Goal: Task Accomplishment & Management: Use online tool/utility

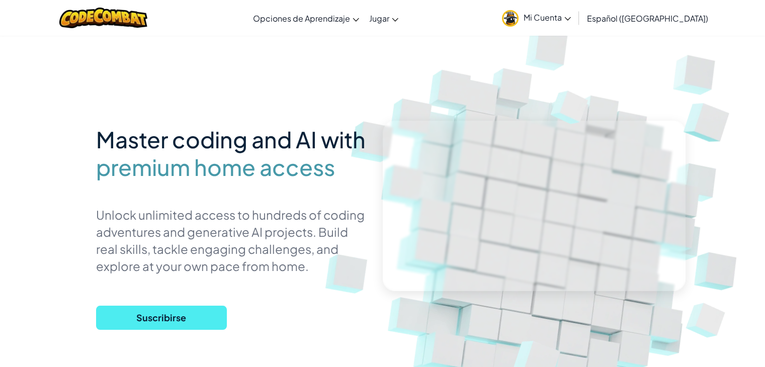
click at [647, 78] on img at bounding box center [544, 221] width 559 height 559
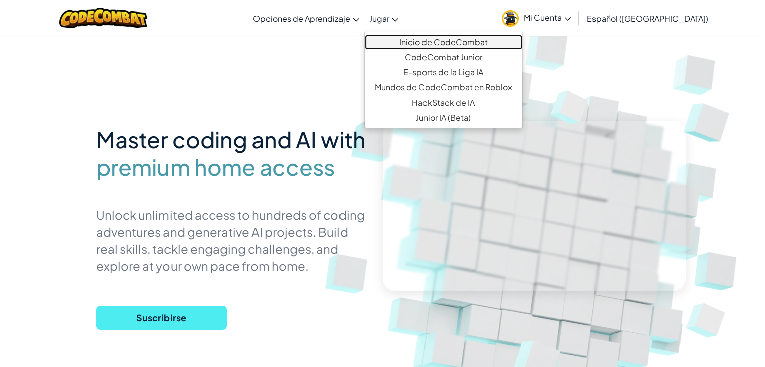
click at [425, 39] on link "Inicio de CodeCombat" at bounding box center [443, 42] width 157 height 15
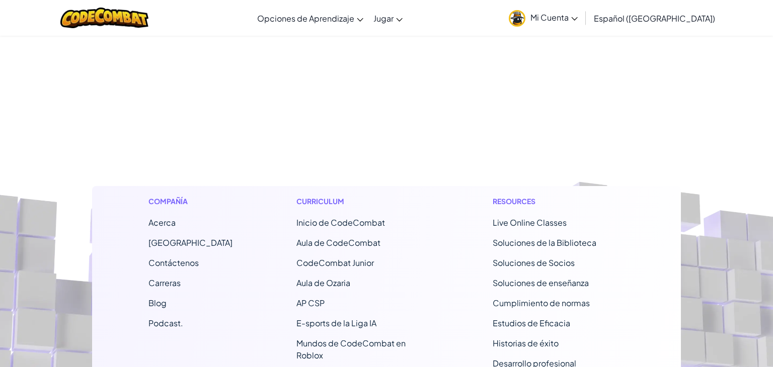
select select "es-419"
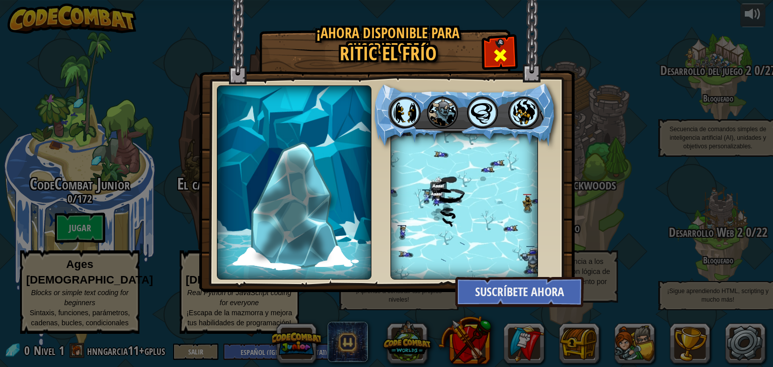
click at [494, 57] on span at bounding box center [500, 55] width 16 height 16
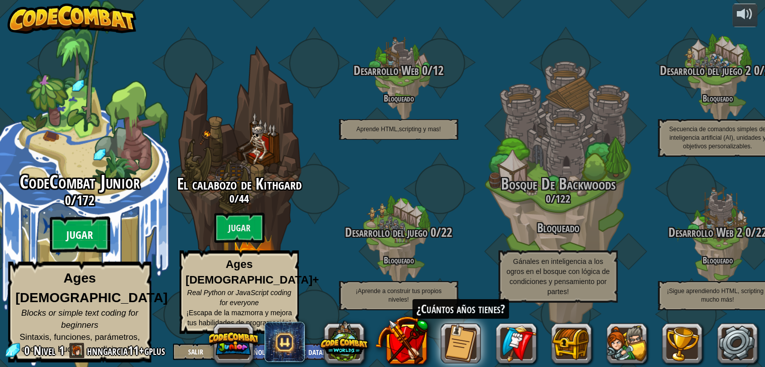
click at [79, 229] on btn "Jugar" at bounding box center [80, 235] width 60 height 36
select select "es-419"
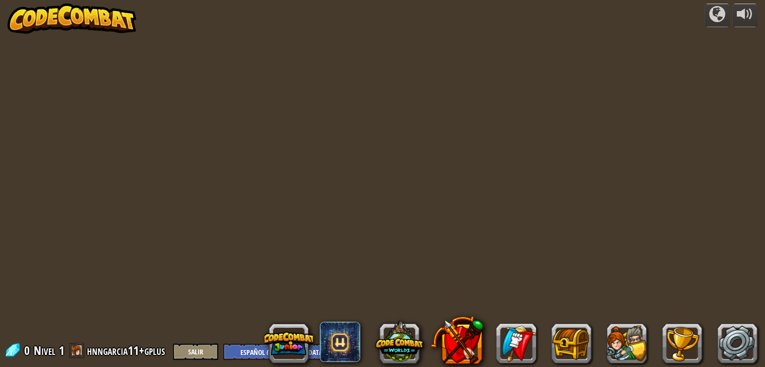
select select "es-419"
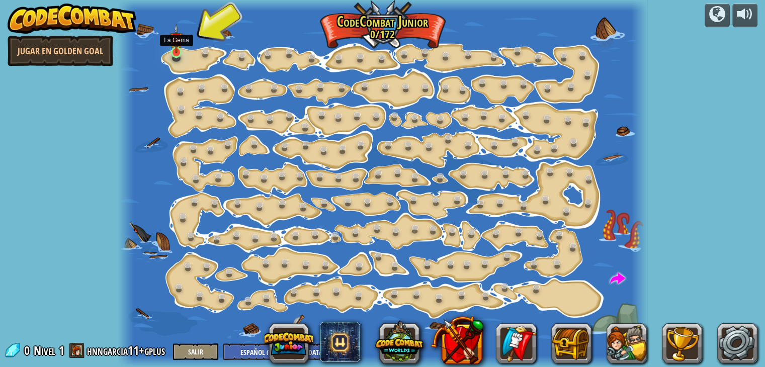
click at [174, 50] on img at bounding box center [176, 39] width 13 height 30
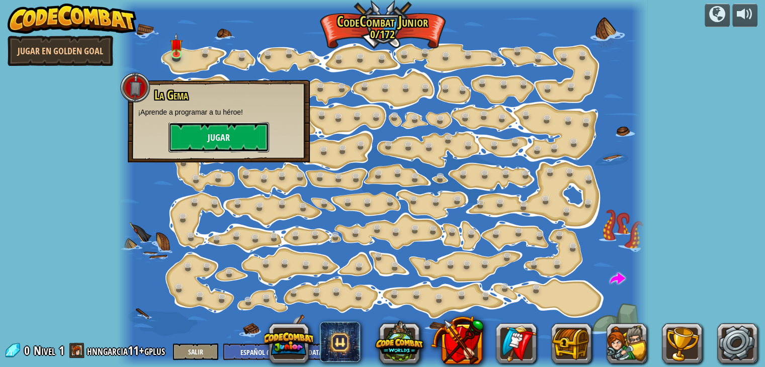
click at [184, 135] on button "Jugar" at bounding box center [219, 137] width 101 height 30
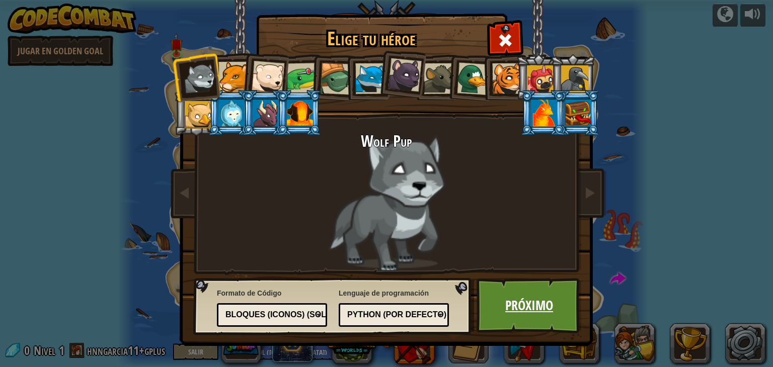
click at [523, 312] on link "Próximo" at bounding box center [528, 305] width 105 height 55
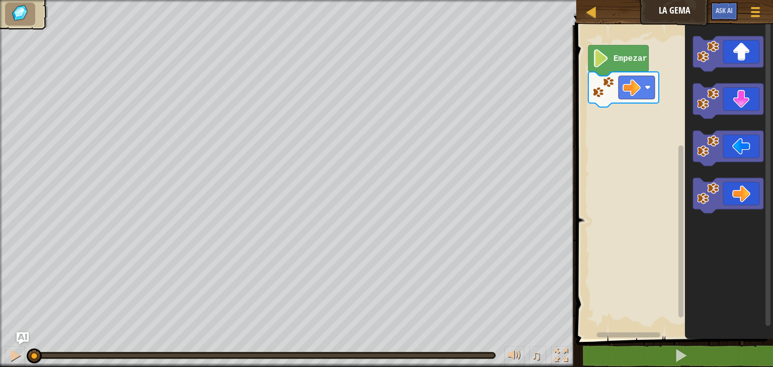
click at [615, 58] on text "Empezar" at bounding box center [630, 58] width 34 height 9
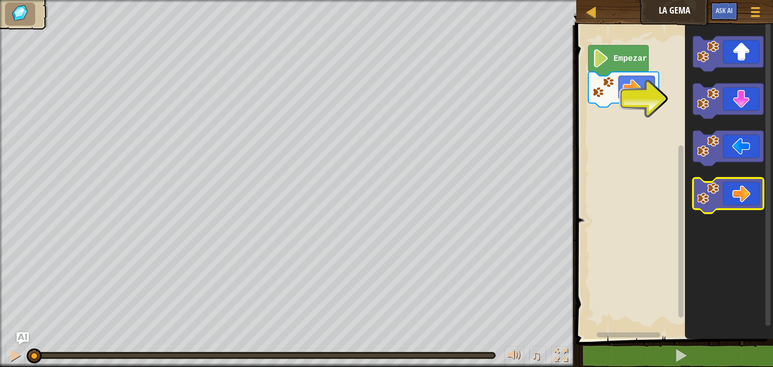
click at [738, 207] on icon "Espacio de trabajo de Blockly" at bounding box center [728, 195] width 70 height 35
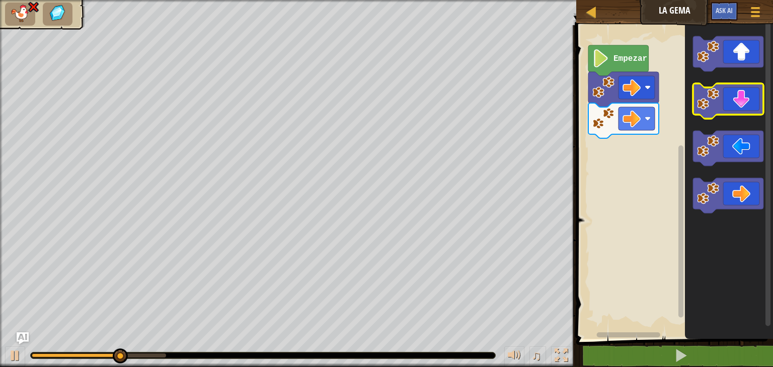
click at [742, 93] on icon "Espacio de trabajo de Blockly" at bounding box center [728, 101] width 70 height 35
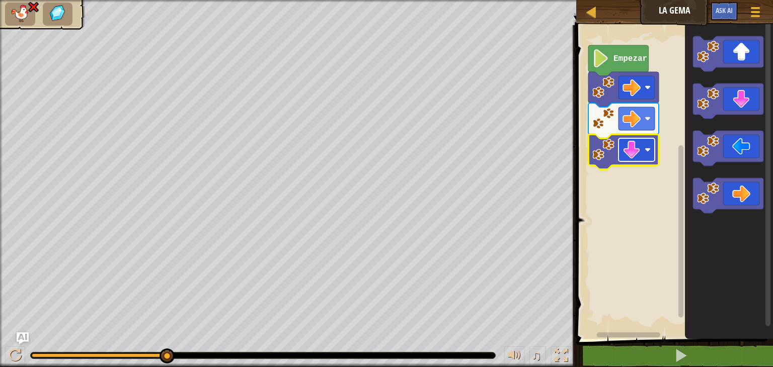
click at [628, 158] on image "Espacio de trabajo de Blockly" at bounding box center [631, 150] width 18 height 18
click at [625, 151] on image "Espacio de trabajo de Blockly" at bounding box center [631, 150] width 18 height 18
click at [635, 159] on rect "Espacio de trabajo de Blockly" at bounding box center [636, 149] width 36 height 23
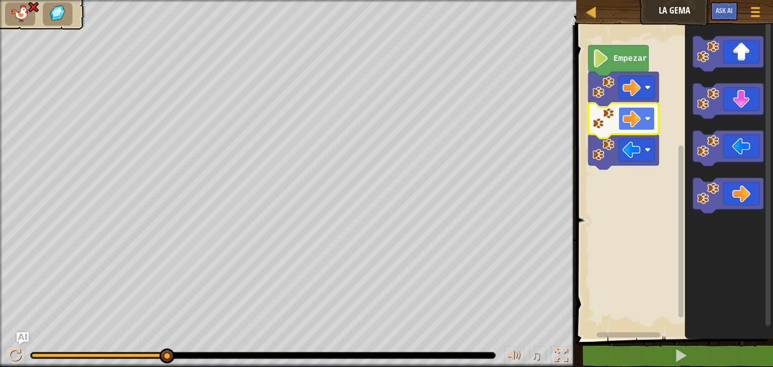
click at [633, 122] on image "Espacio de trabajo de Blockly" at bounding box center [631, 119] width 18 height 18
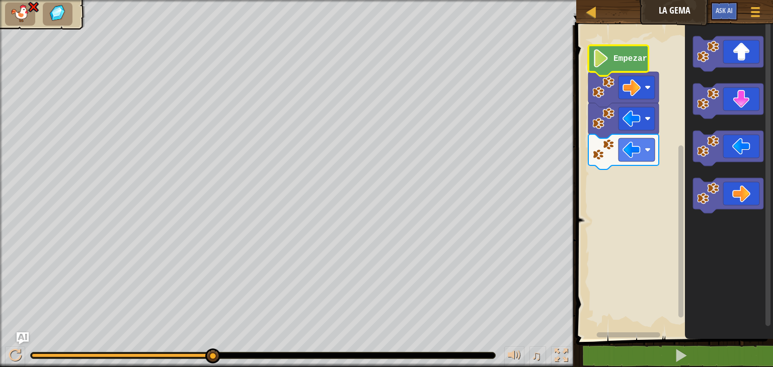
click at [616, 60] on text "Empezar" at bounding box center [630, 58] width 34 height 9
click at [642, 89] on rect "Espacio de trabajo de Blockly" at bounding box center [636, 87] width 36 height 23
click at [630, 83] on image "Espacio de trabajo de Blockly" at bounding box center [631, 87] width 18 height 18
click at [635, 249] on rect "Espacio de trabajo de Blockly" at bounding box center [673, 179] width 200 height 319
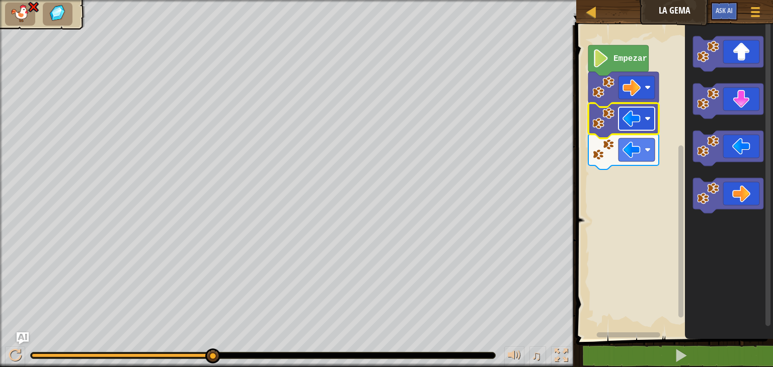
click at [639, 121] on image "Espacio de trabajo de Blockly" at bounding box center [631, 119] width 18 height 18
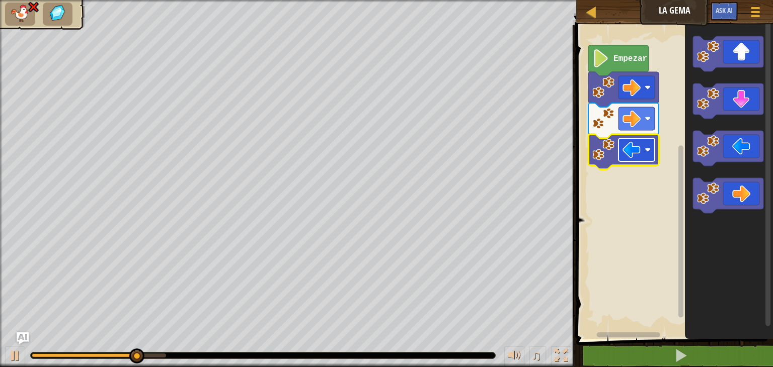
click at [633, 157] on image "Espacio de trabajo de Blockly" at bounding box center [631, 150] width 18 height 18
click at [606, 123] on image "Espacio de trabajo de Blockly" at bounding box center [603, 119] width 22 height 22
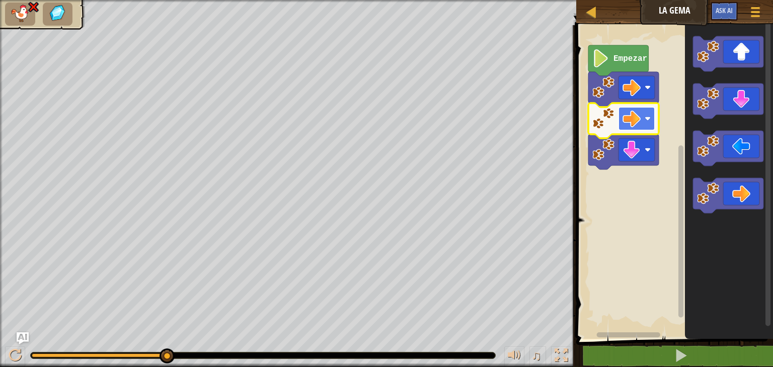
click at [632, 125] on image "Espacio de trabajo de Blockly" at bounding box center [631, 119] width 18 height 18
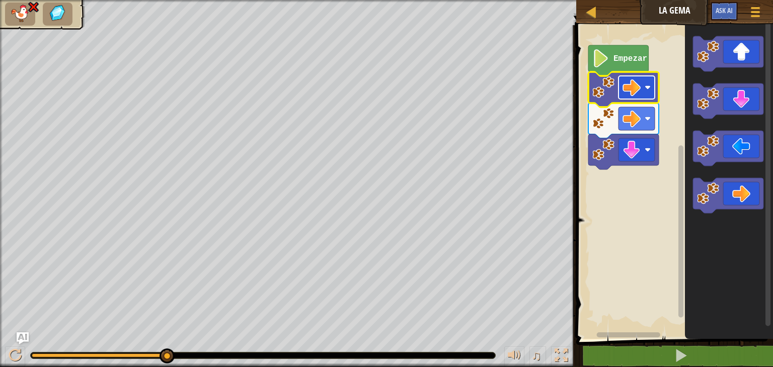
click at [636, 93] on image "Espacio de trabajo de Blockly" at bounding box center [631, 87] width 18 height 18
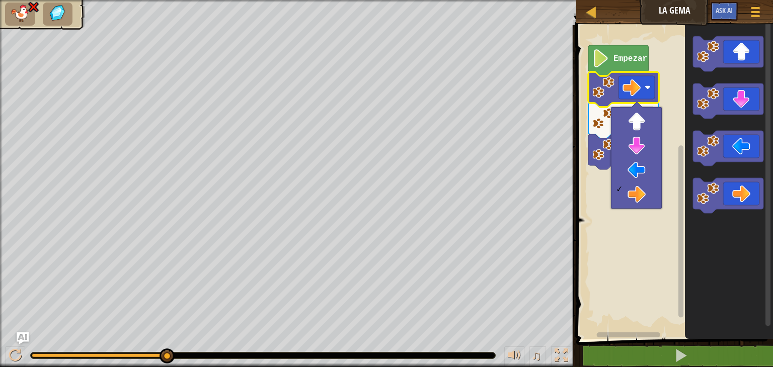
click at [665, 103] on rect "Espacio de trabajo de Blockly" at bounding box center [673, 179] width 200 height 319
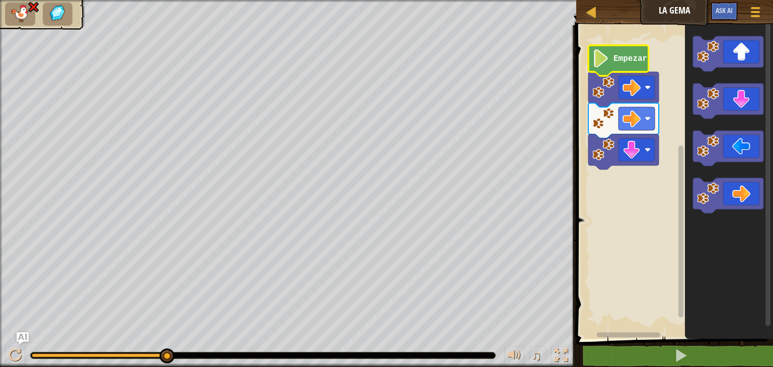
click at [630, 60] on text "Empezar" at bounding box center [630, 58] width 34 height 9
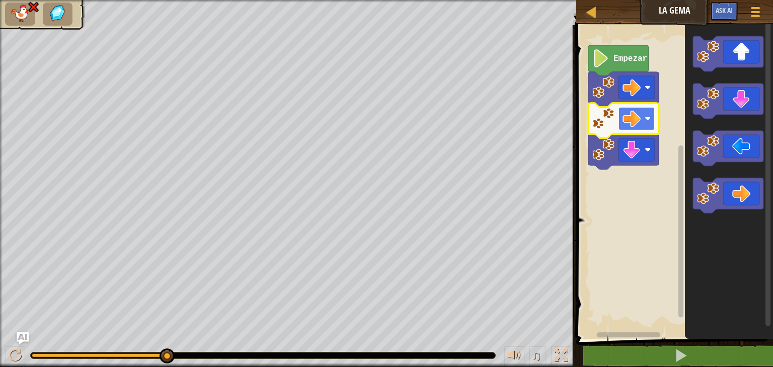
click at [642, 112] on rect "Espacio de trabajo de Blockly" at bounding box center [636, 118] width 36 height 23
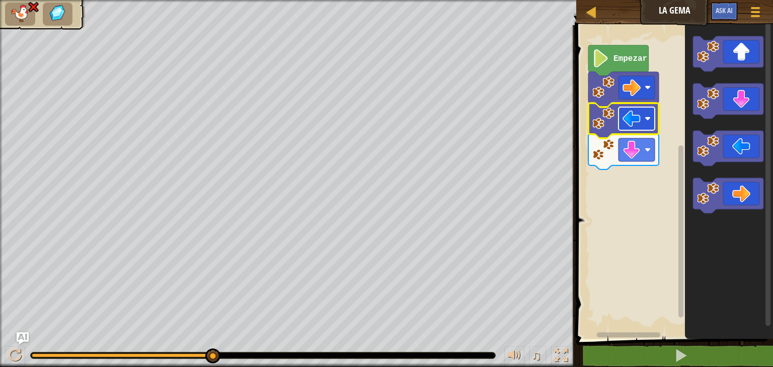
click at [644, 118] on rect "Espacio de trabajo de Blockly" at bounding box center [636, 118] width 36 height 23
click at [663, 114] on rect "Espacio de trabajo de Blockly" at bounding box center [673, 179] width 200 height 319
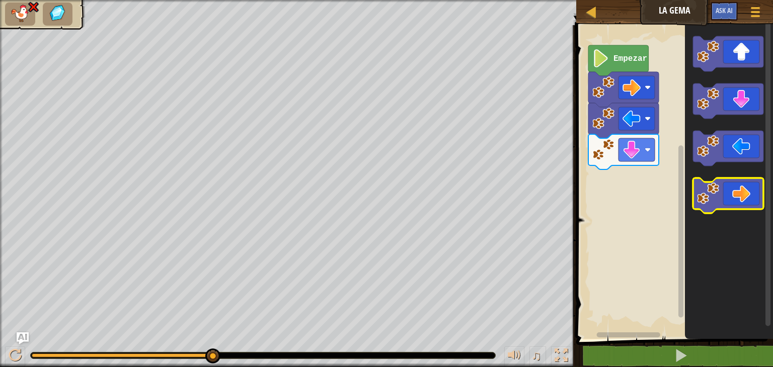
click at [756, 194] on icon "Espacio de trabajo de Blockly" at bounding box center [728, 195] width 70 height 35
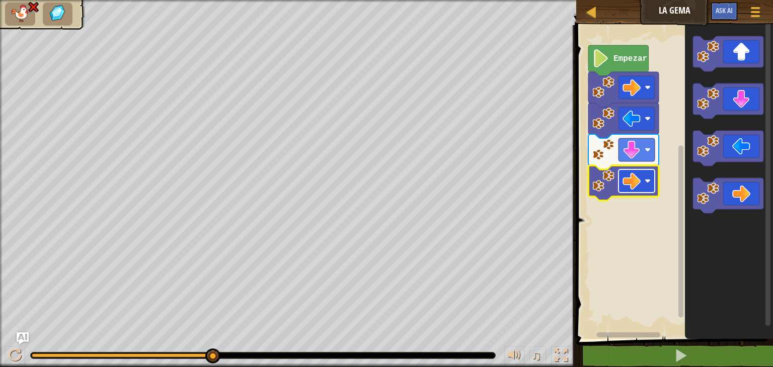
click at [636, 182] on image "Espacio de trabajo de Blockly" at bounding box center [631, 181] width 18 height 18
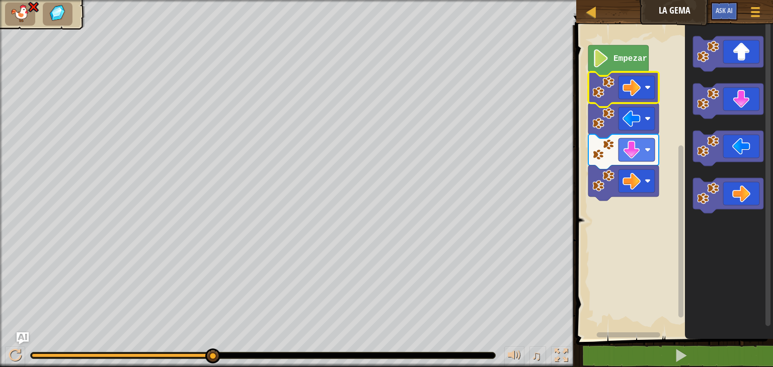
click at [604, 87] on image "Espacio de trabajo de Blockly" at bounding box center [603, 87] width 22 height 22
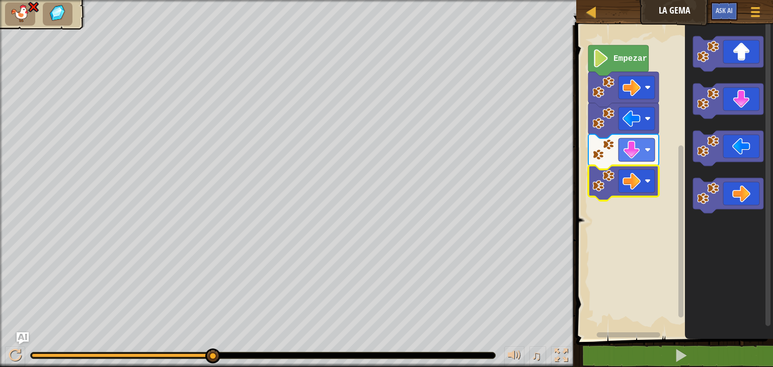
click at [606, 189] on image "Espacio de trabajo de Blockly" at bounding box center [603, 181] width 22 height 22
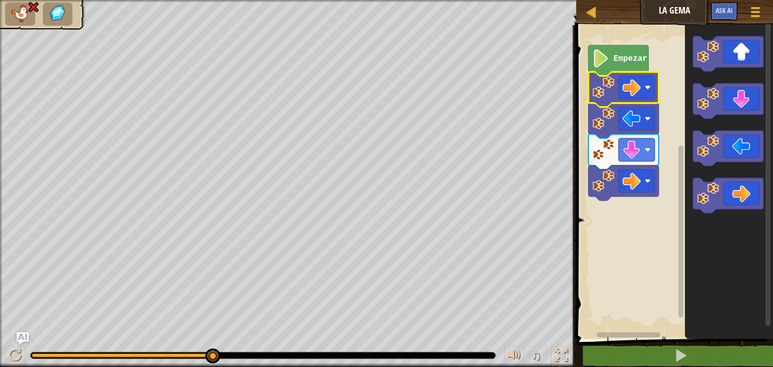
click at [599, 85] on image "Espacio de trabajo de Blockly" at bounding box center [603, 87] width 22 height 22
click at [614, 64] on icon "Espacio de trabajo de Blockly" at bounding box center [618, 60] width 60 height 31
click at [635, 121] on image "Espacio de trabajo de Blockly" at bounding box center [631, 119] width 18 height 18
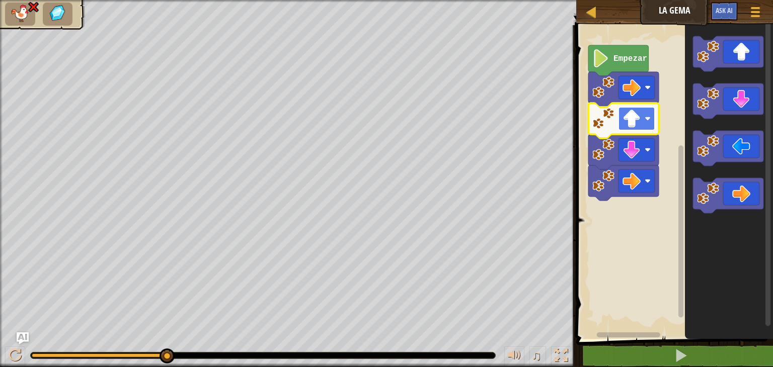
click at [639, 115] on image "Espacio de trabajo de Blockly" at bounding box center [631, 119] width 18 height 18
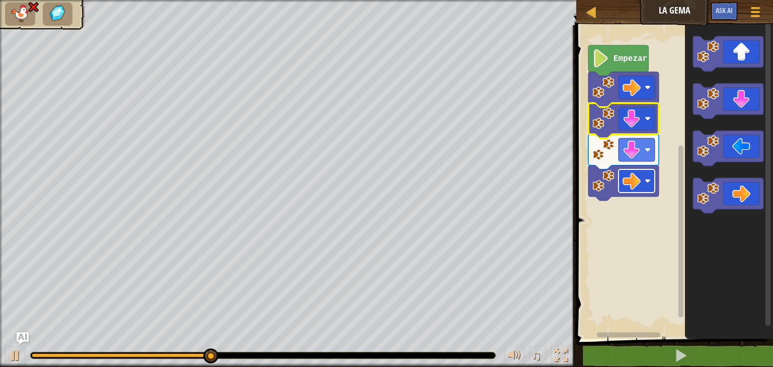
click at [638, 183] on image "Espacio de trabajo de Blockly" at bounding box center [631, 181] width 18 height 18
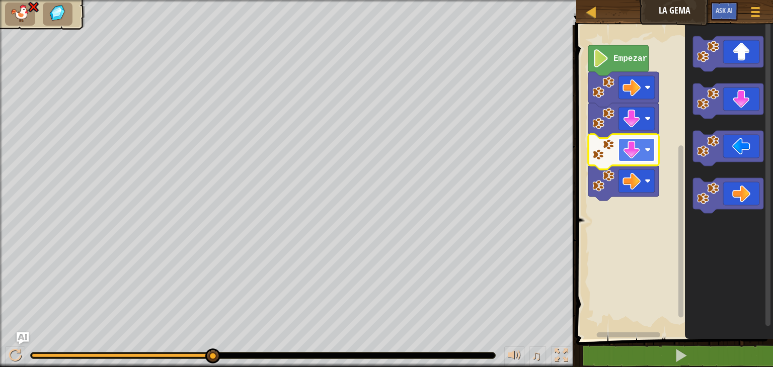
click at [634, 153] on image "Espacio de trabajo de Blockly" at bounding box center [631, 150] width 18 height 18
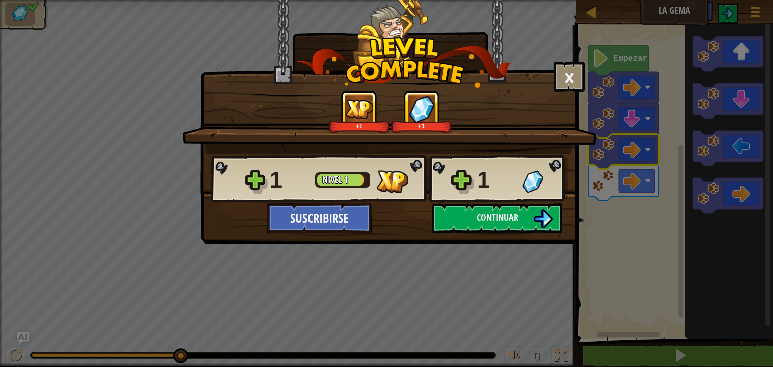
click at [510, 299] on div "× ¿Cómo de divertido estuvo este nivel? ¡Cuéntanos más! +1 +1 Reticulating Spli…" at bounding box center [386, 183] width 773 height 367
click at [535, 208] on button "Continuar" at bounding box center [497, 218] width 130 height 30
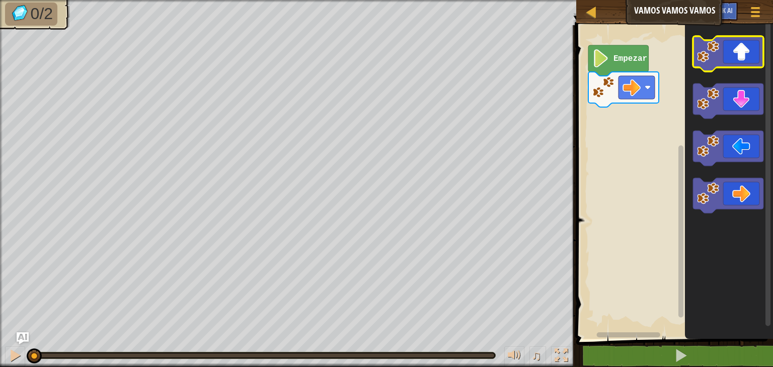
click at [700, 65] on icon "Espacio de trabajo de Blockly" at bounding box center [728, 53] width 70 height 35
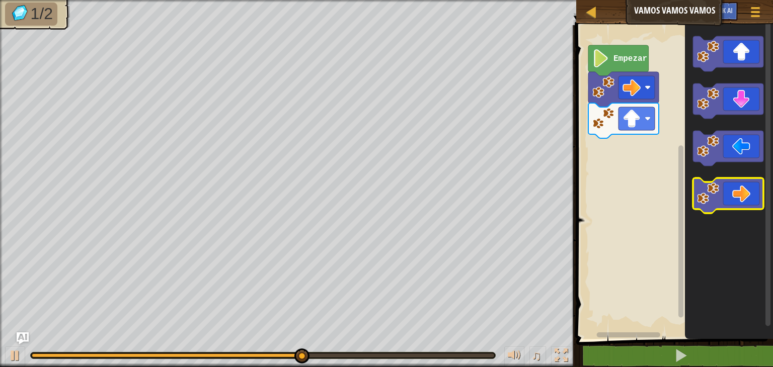
click at [702, 205] on icon "Espacio de trabajo de Blockly" at bounding box center [728, 195] width 70 height 35
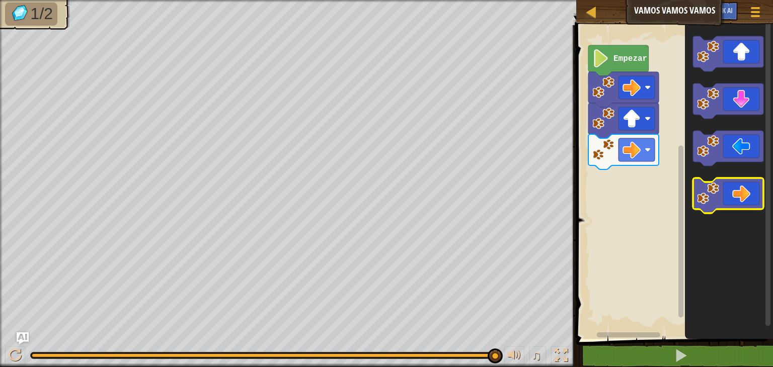
click at [707, 207] on icon "Espacio de trabajo de Blockly" at bounding box center [728, 195] width 70 height 35
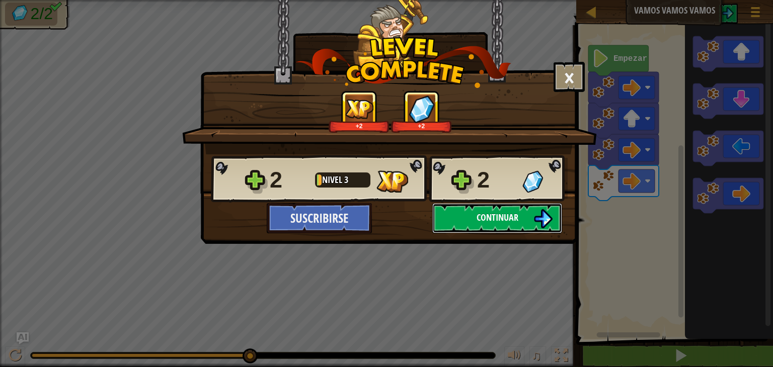
click at [470, 216] on button "Continuar" at bounding box center [497, 218] width 130 height 30
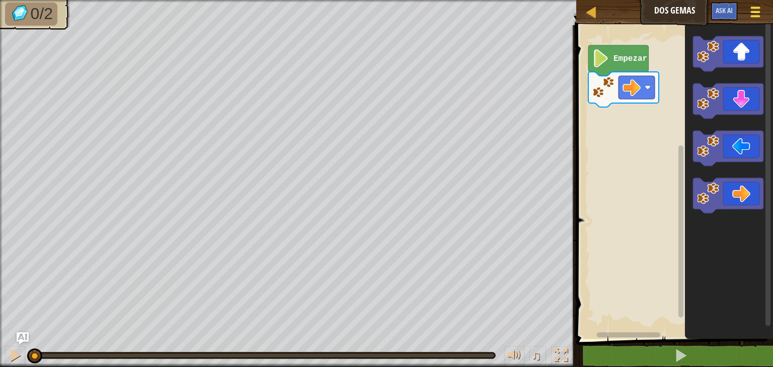
click at [753, 17] on span at bounding box center [756, 16] width 10 height 2
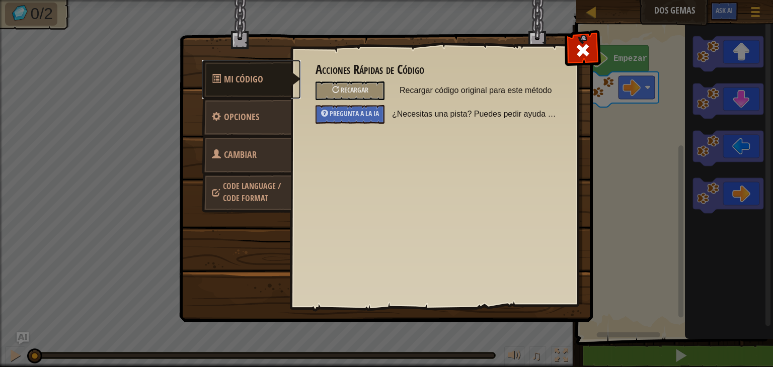
click at [268, 82] on link "Mi Código" at bounding box center [251, 79] width 99 height 39
click at [244, 125] on link "Opciones" at bounding box center [247, 117] width 90 height 39
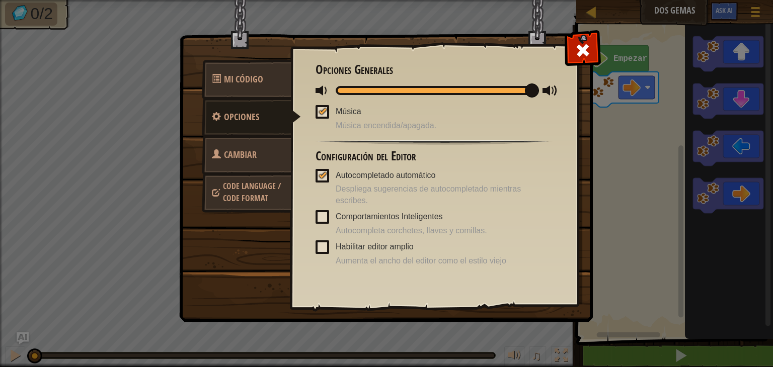
click at [263, 194] on span "Code Language / Code Format" at bounding box center [252, 192] width 58 height 23
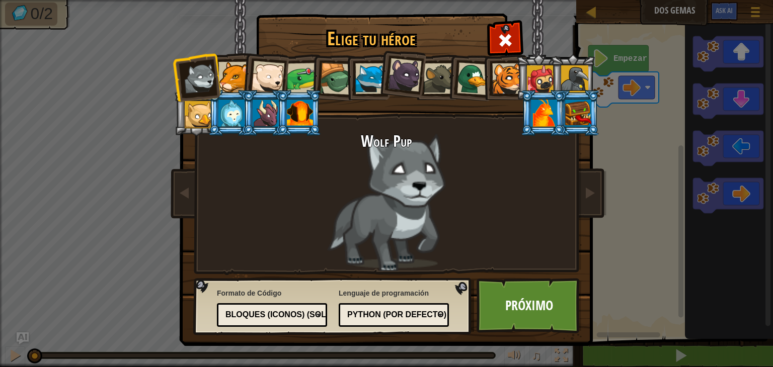
click at [651, 245] on div "Elige tu héroe 3 [PERSON_NAME] Pup Cougar Polar Bear Cub Frog Tortuga Blue [PER…" at bounding box center [386, 183] width 773 height 367
